Goal: Complete application form

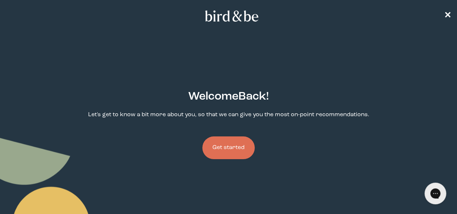
click at [232, 137] on button "Get started" at bounding box center [228, 148] width 52 height 23
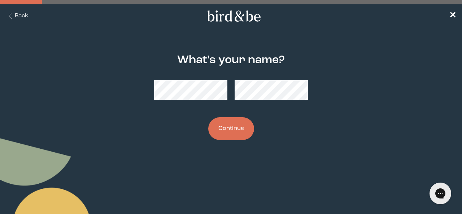
click at [232, 125] on button "Continue" at bounding box center [231, 128] width 46 height 23
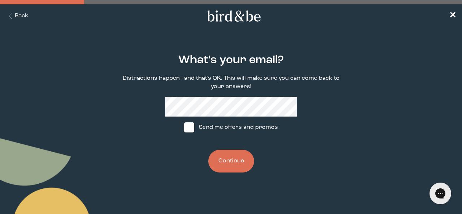
click at [230, 156] on button "Continue" at bounding box center [231, 161] width 46 height 23
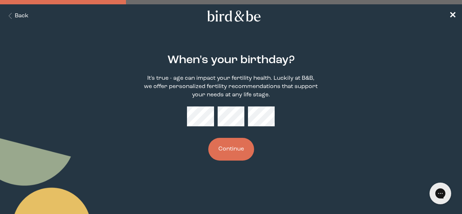
click at [228, 147] on button "Continue" at bounding box center [231, 149] width 46 height 23
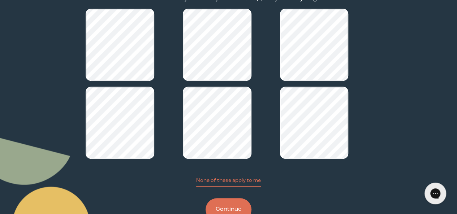
scroll to position [117, 0]
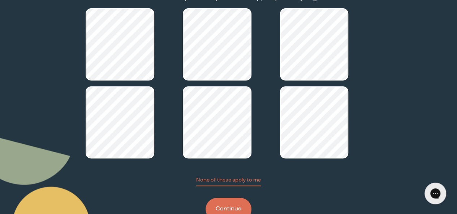
click at [219, 198] on button "Continue" at bounding box center [228, 209] width 46 height 23
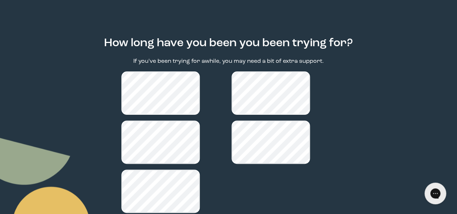
scroll to position [84, 0]
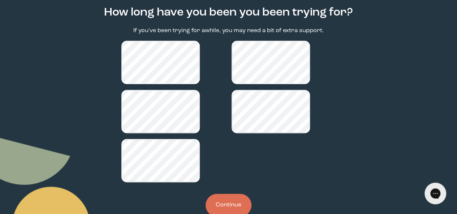
click at [234, 194] on button "Continue" at bounding box center [228, 205] width 46 height 23
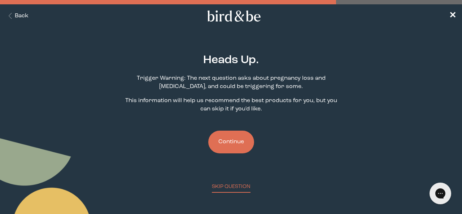
click at [237, 143] on button "Continue" at bounding box center [231, 142] width 46 height 23
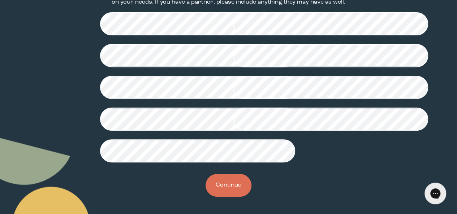
scroll to position [237, 0]
click at [230, 188] on button "Continue" at bounding box center [228, 185] width 46 height 23
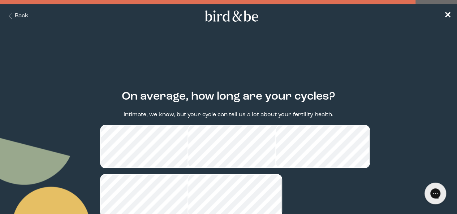
scroll to position [52, 0]
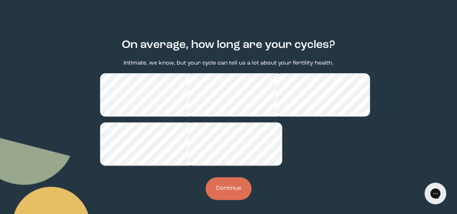
click at [221, 198] on button "Continue" at bounding box center [228, 188] width 46 height 23
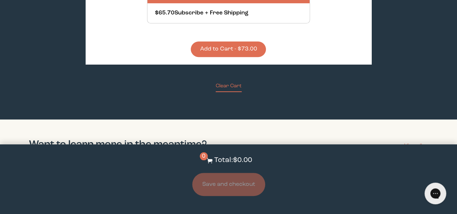
scroll to position [1497, 0]
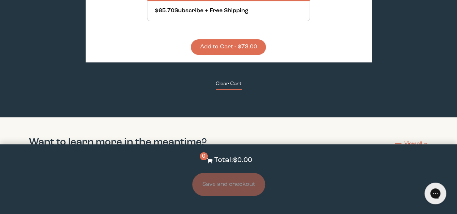
click at [231, 80] on button "Clear Cart" at bounding box center [229, 85] width 26 height 10
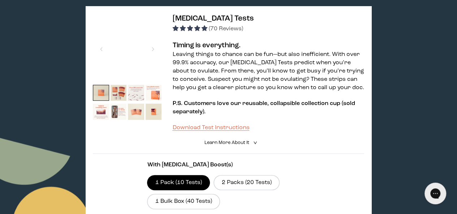
scroll to position [0, 0]
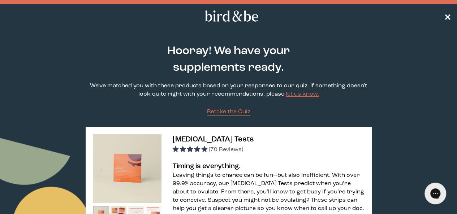
click at [448, 12] on span "✕" at bounding box center [447, 16] width 7 height 9
